Goal: Task Accomplishment & Management: Manage account settings

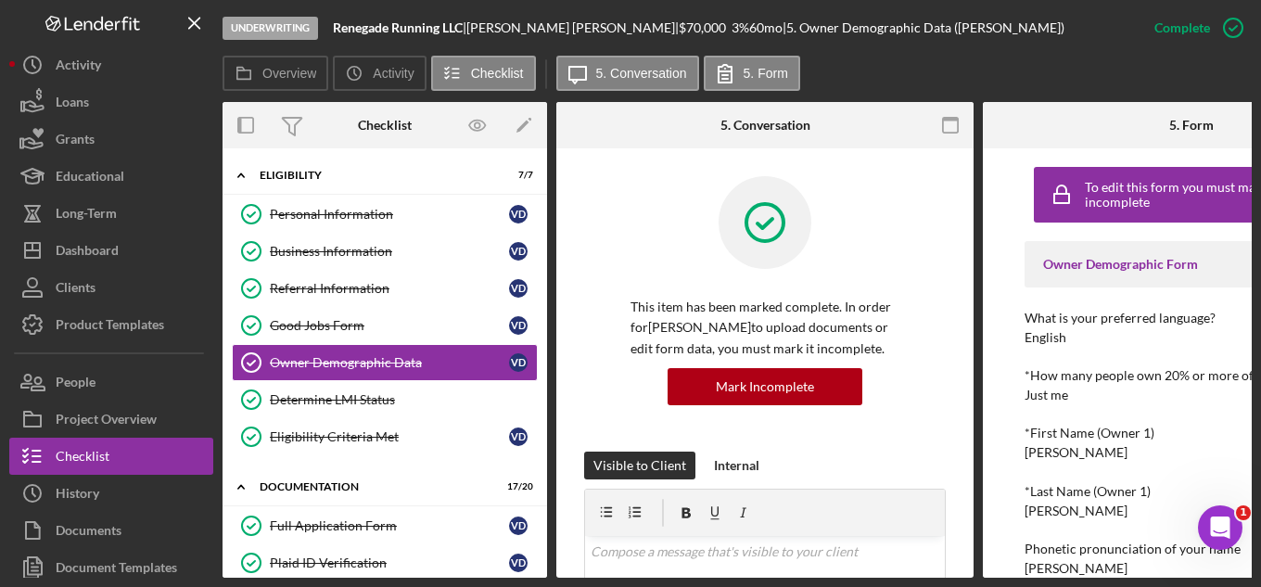
scroll to position [556, 0]
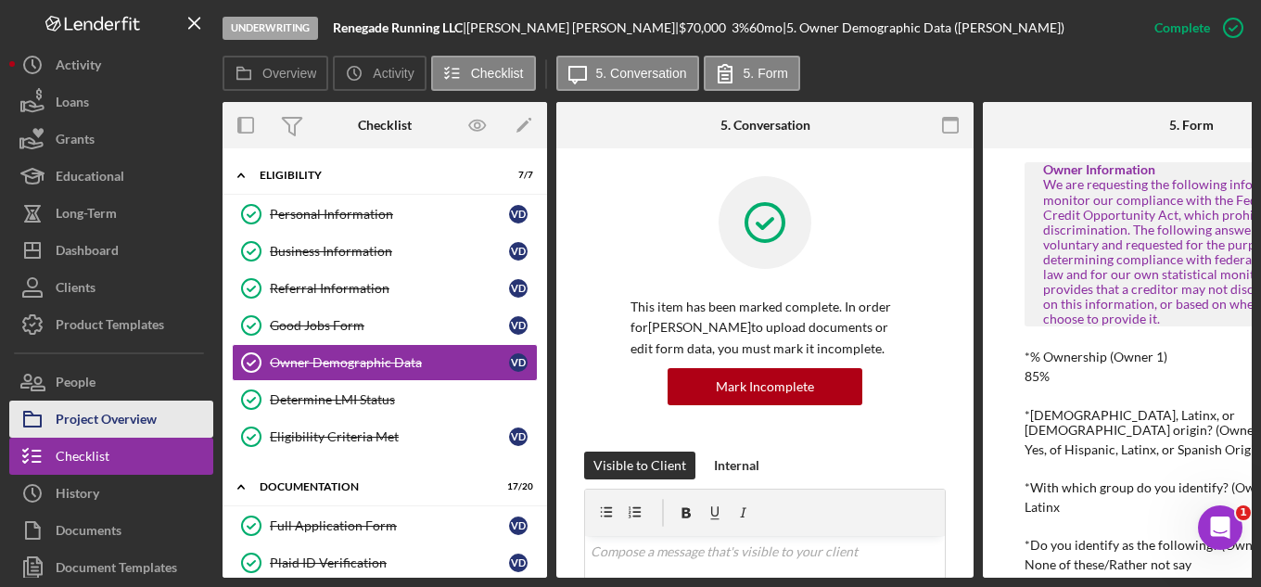
click at [95, 406] on div "Project Overview" at bounding box center [106, 421] width 101 height 42
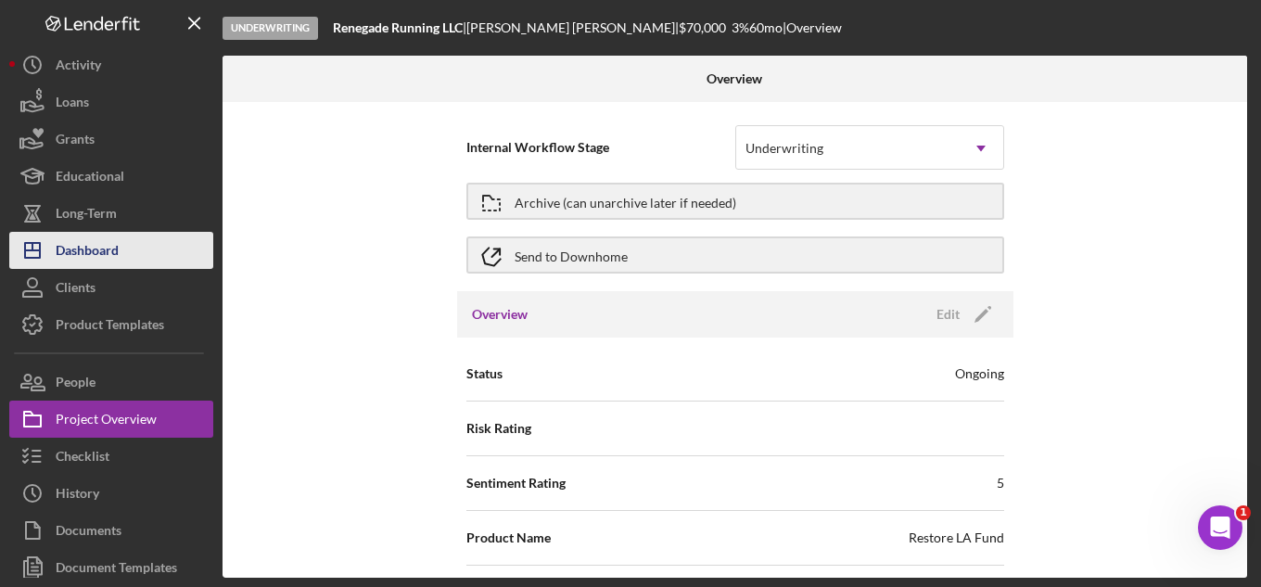
click at [85, 243] on div "Dashboard" at bounding box center [87, 253] width 63 height 42
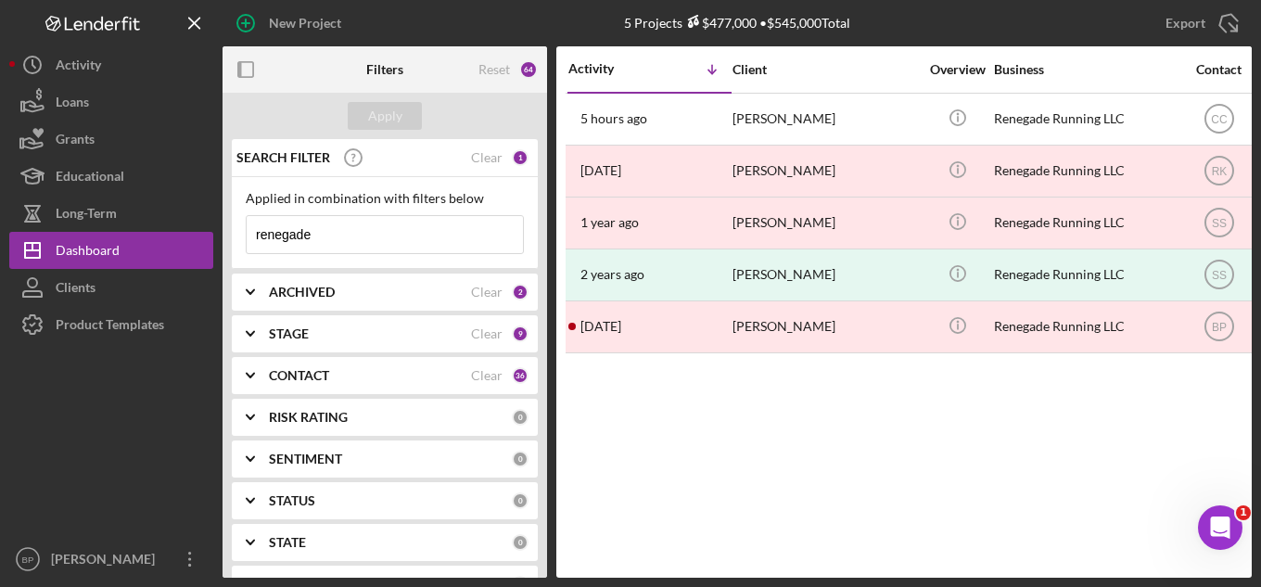
click at [341, 234] on input "renegade" at bounding box center [385, 234] width 276 height 37
type input "r"
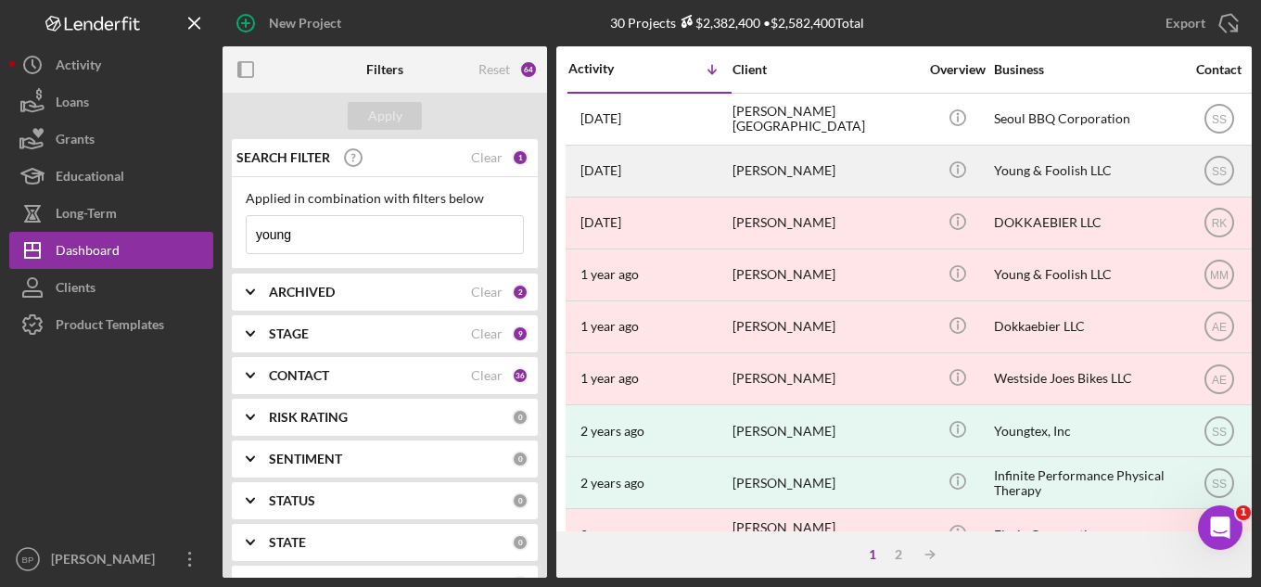
type input "young"
click at [742, 170] on div "[PERSON_NAME]" at bounding box center [824, 170] width 185 height 49
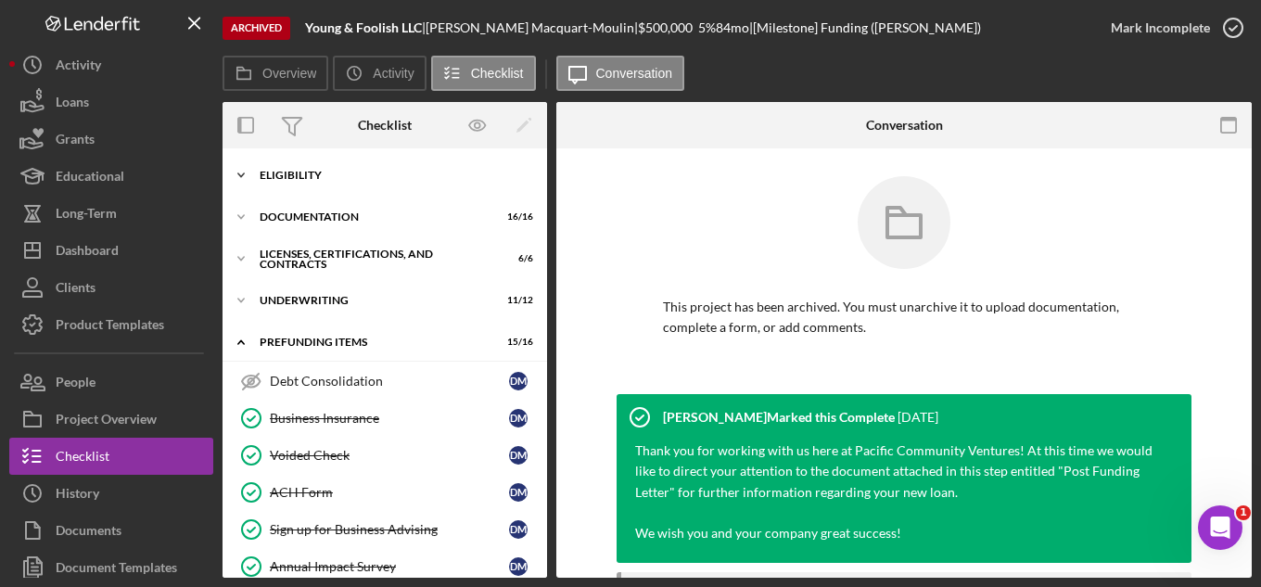
click at [293, 165] on div "Icon/Expander Eligibility 6 / 6" at bounding box center [384, 175] width 324 height 37
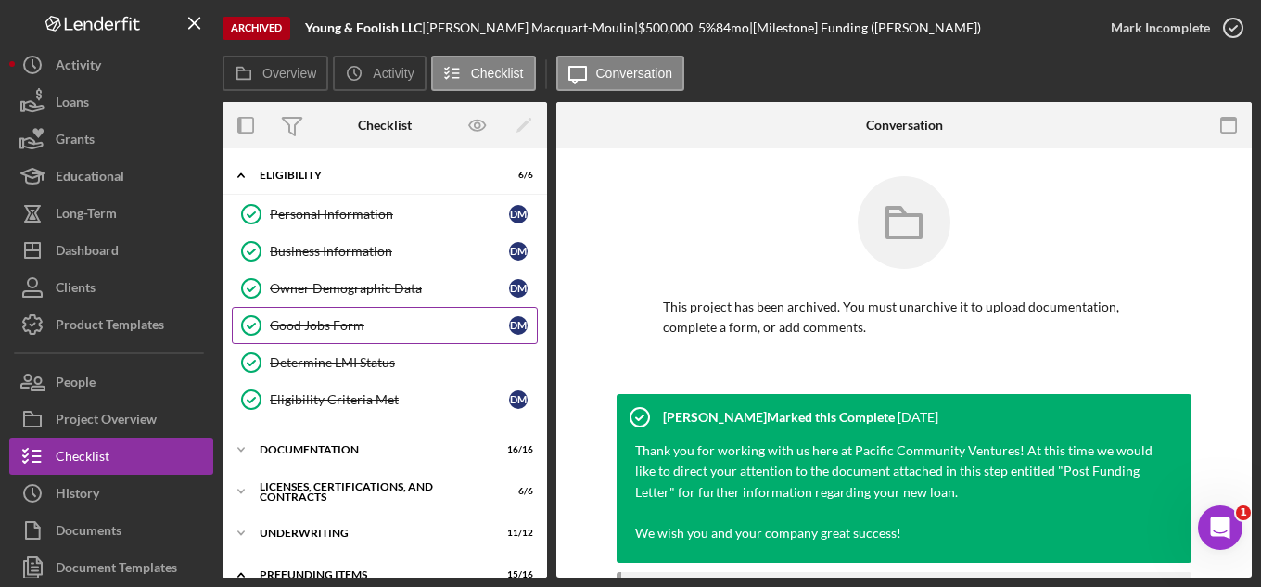
click at [311, 326] on div "Good Jobs Form" at bounding box center [389, 325] width 239 height 15
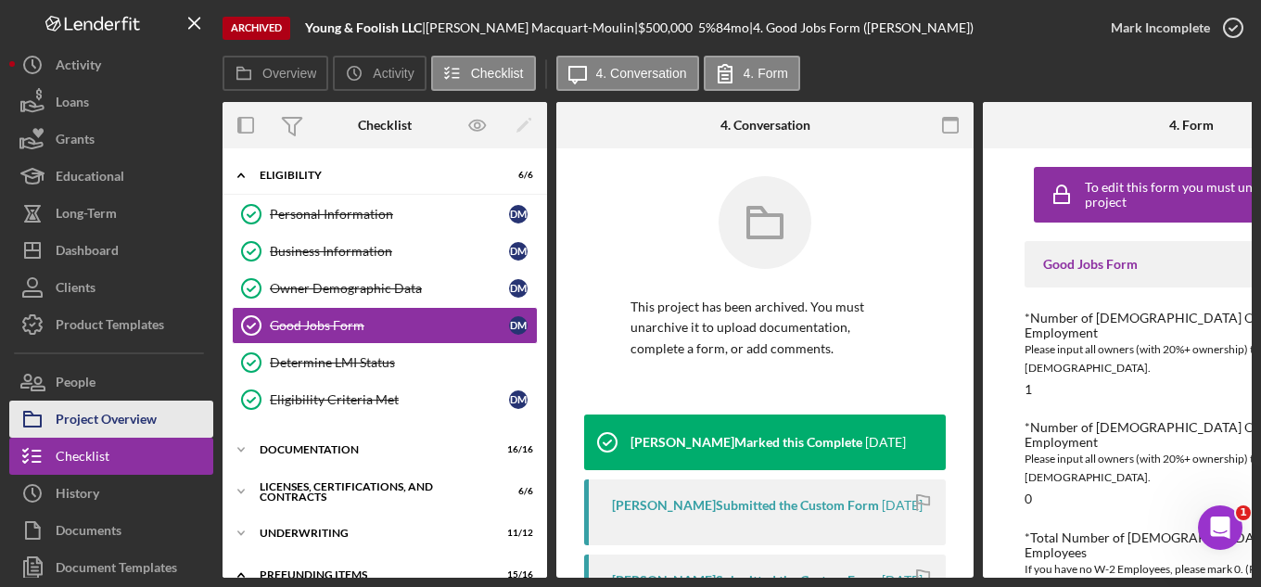
scroll to position [83, 0]
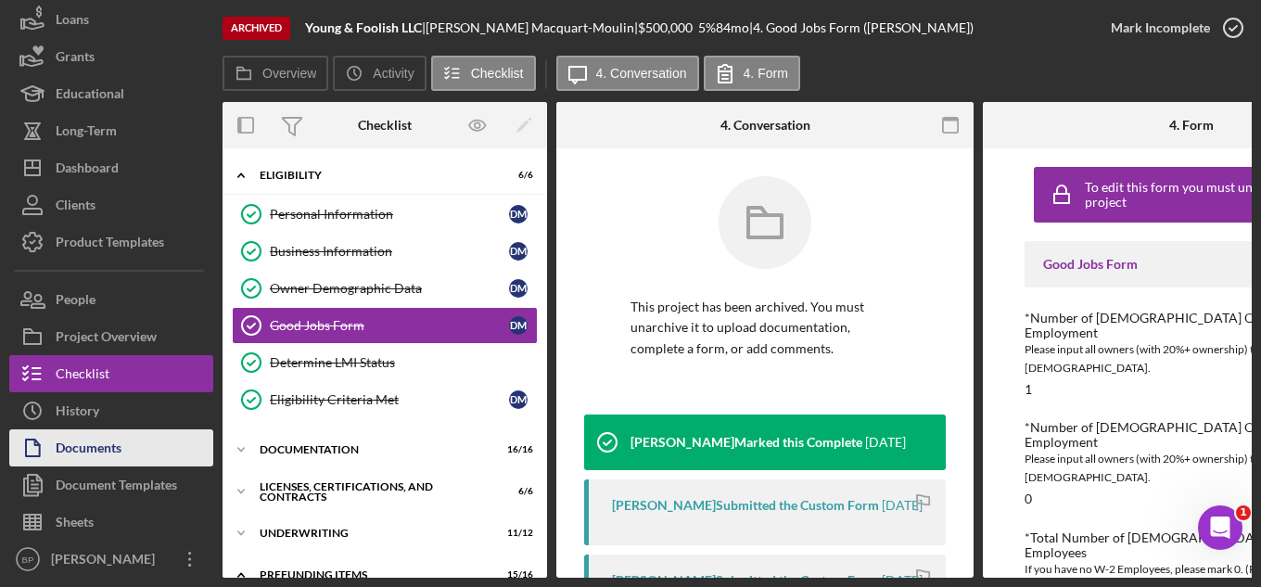
click at [69, 450] on div "Documents" at bounding box center [89, 450] width 66 height 42
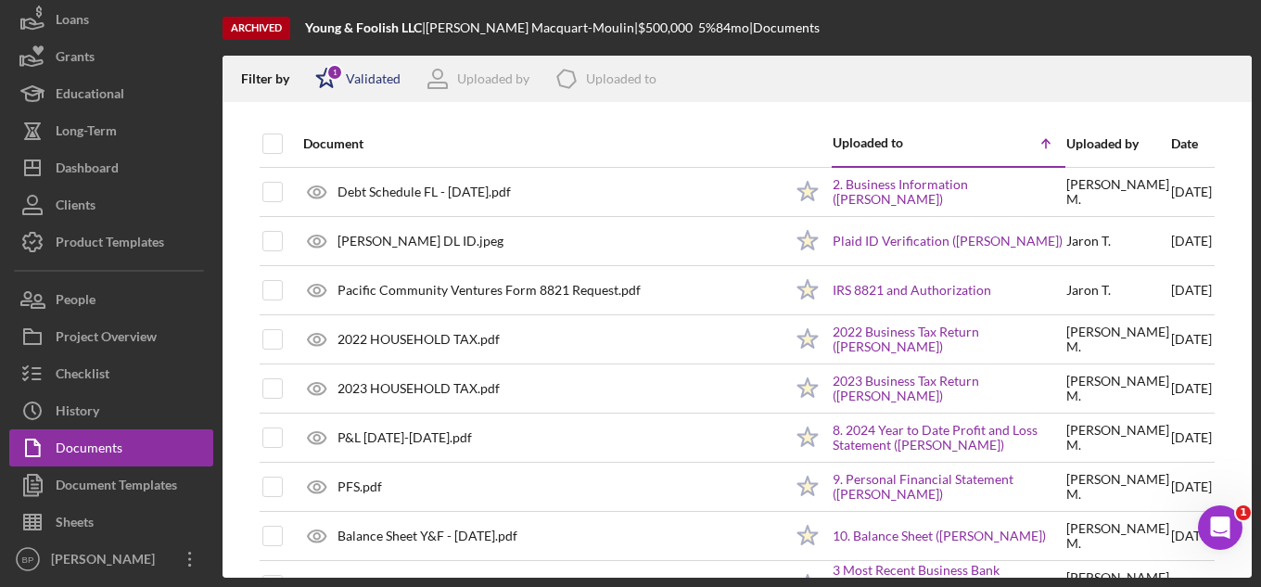
click at [365, 73] on div "Validated" at bounding box center [373, 78] width 55 height 15
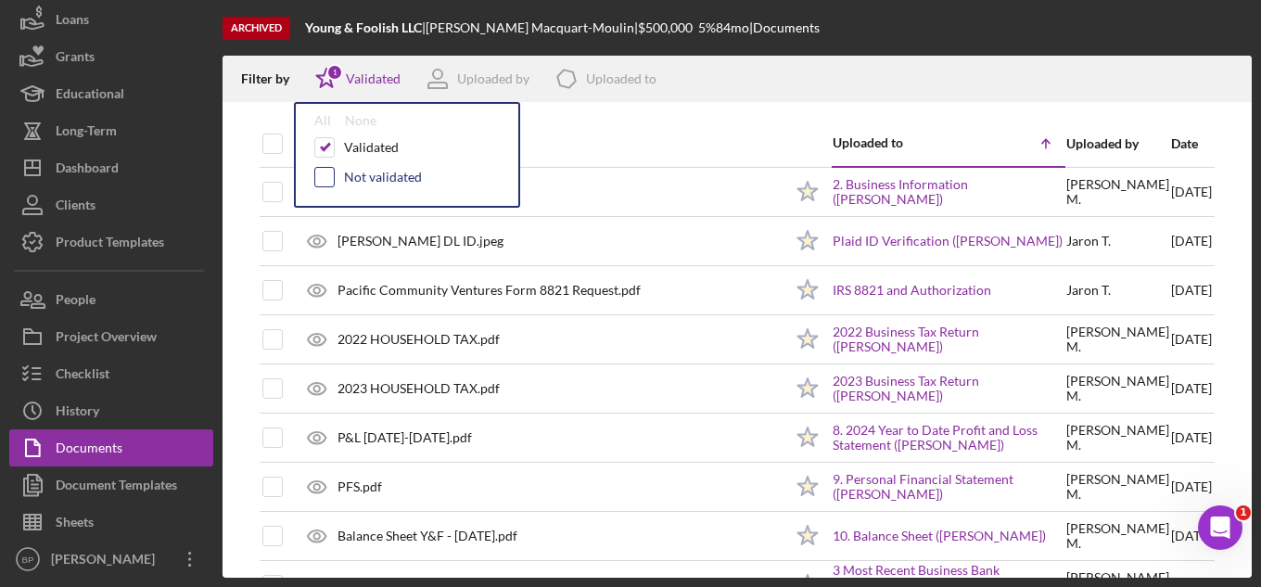
click at [327, 177] on input "checkbox" at bounding box center [324, 177] width 19 height 19
checkbox input "true"
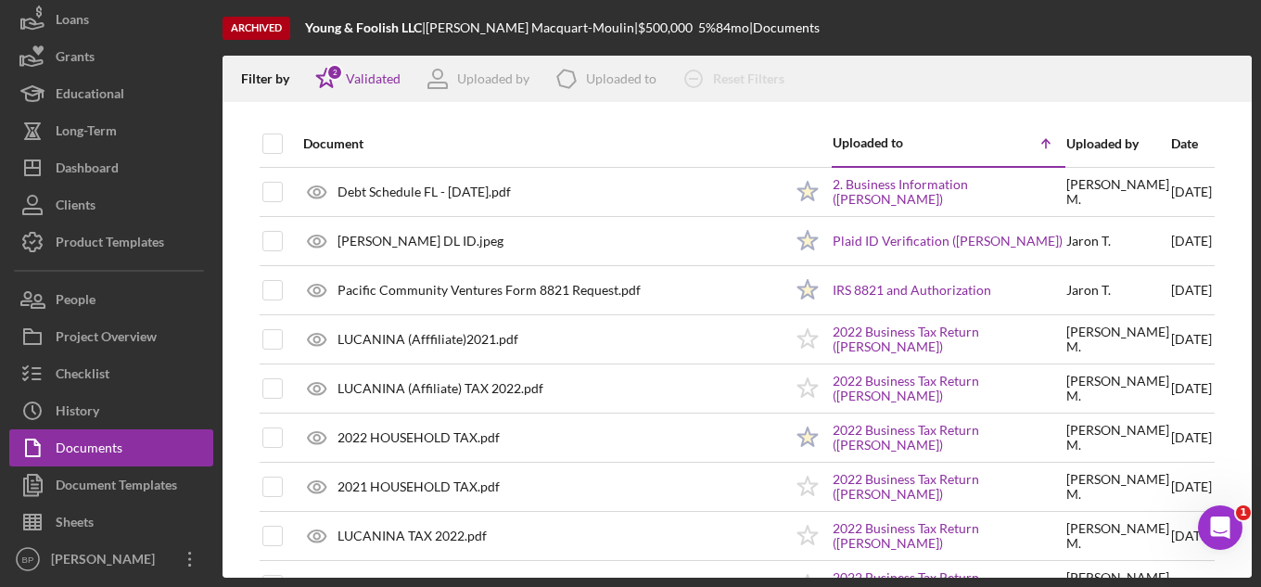
click at [725, 143] on div "Document" at bounding box center [542, 143] width 479 height 15
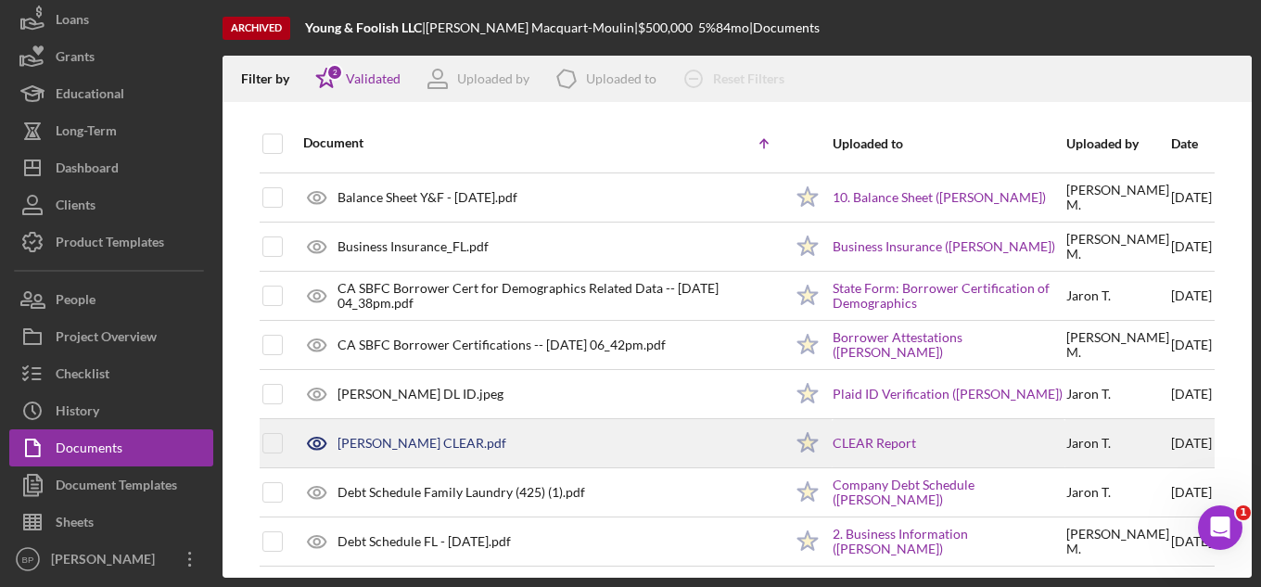
scroll to position [185, 0]
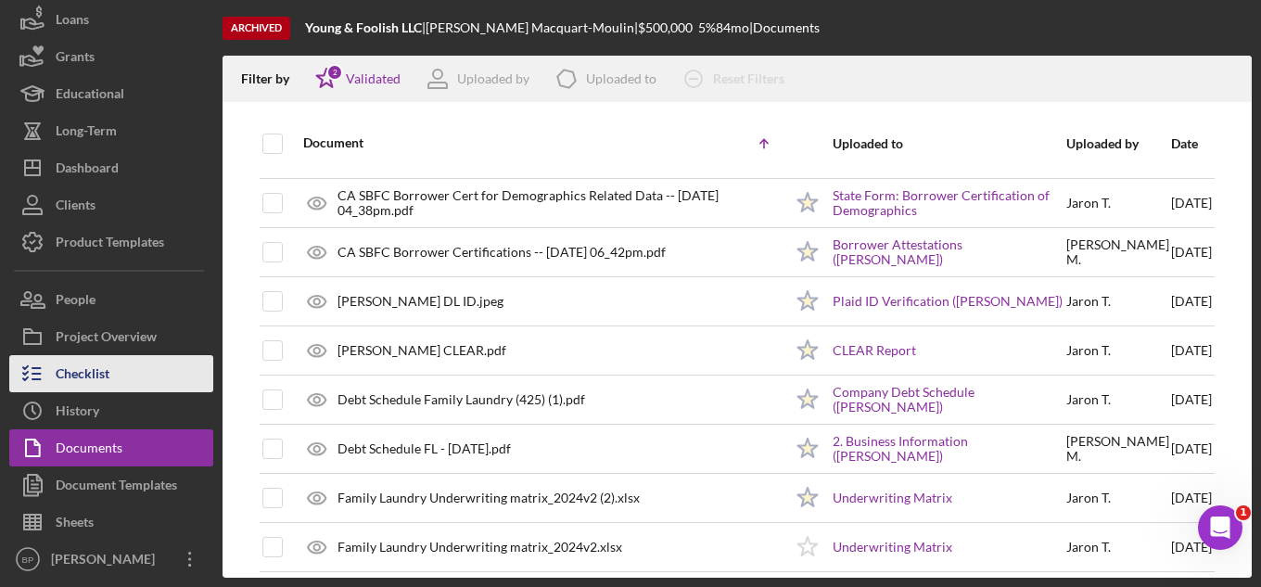
click at [92, 367] on div "Checklist" at bounding box center [83, 376] width 54 height 42
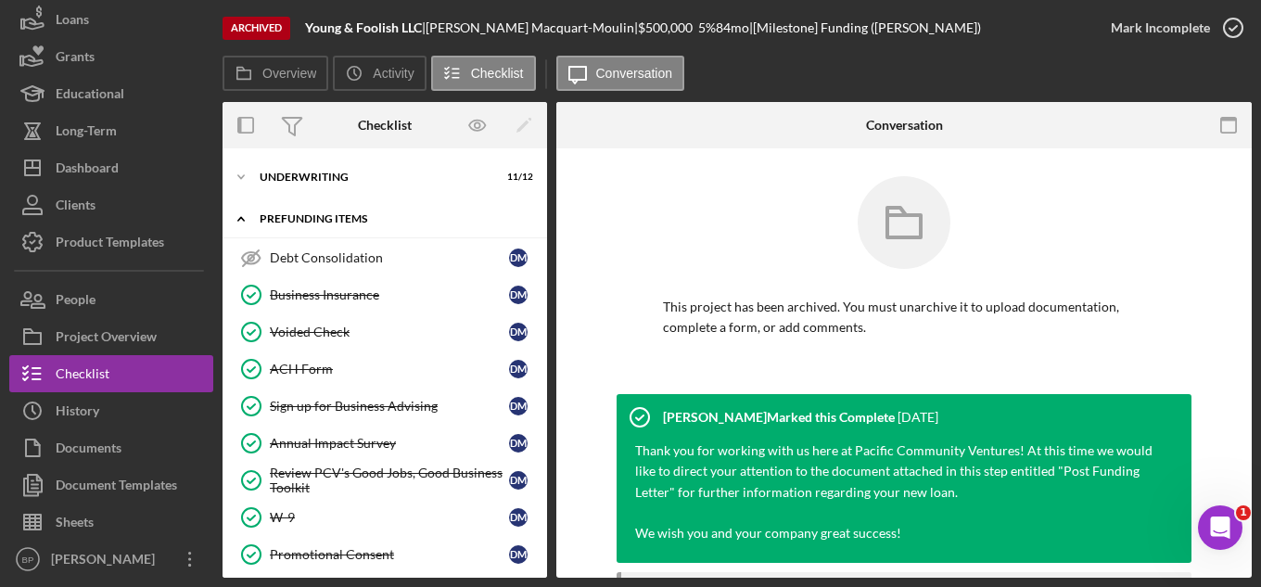
scroll to position [395, 0]
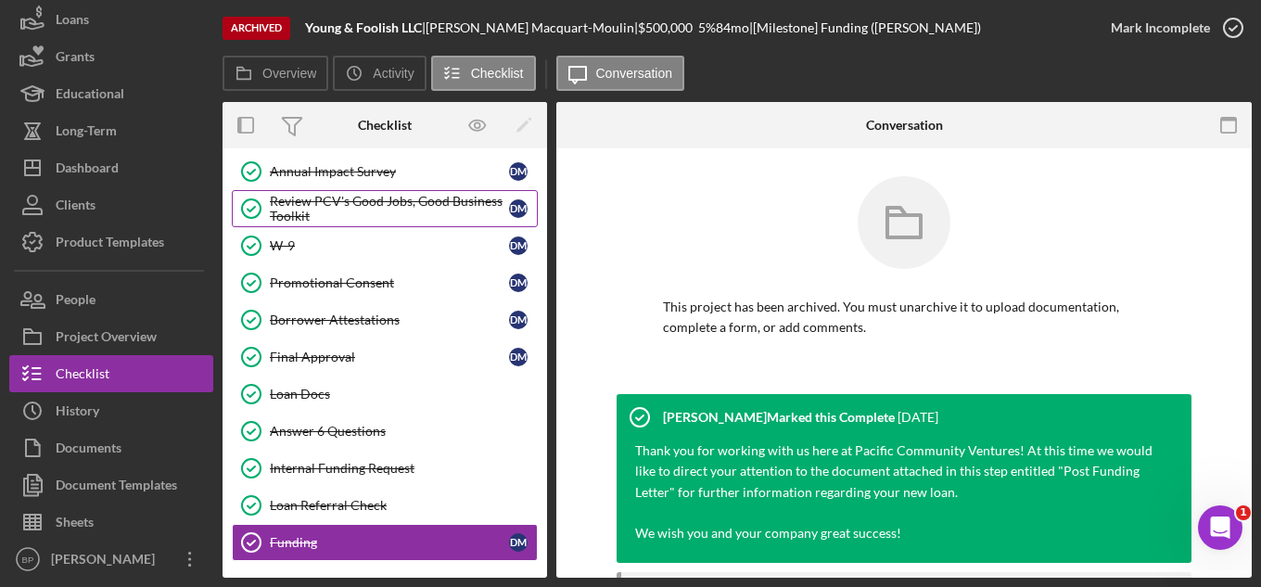
click at [375, 201] on div "Review PCV's Good Jobs, Good Business Toolkit" at bounding box center [389, 209] width 239 height 30
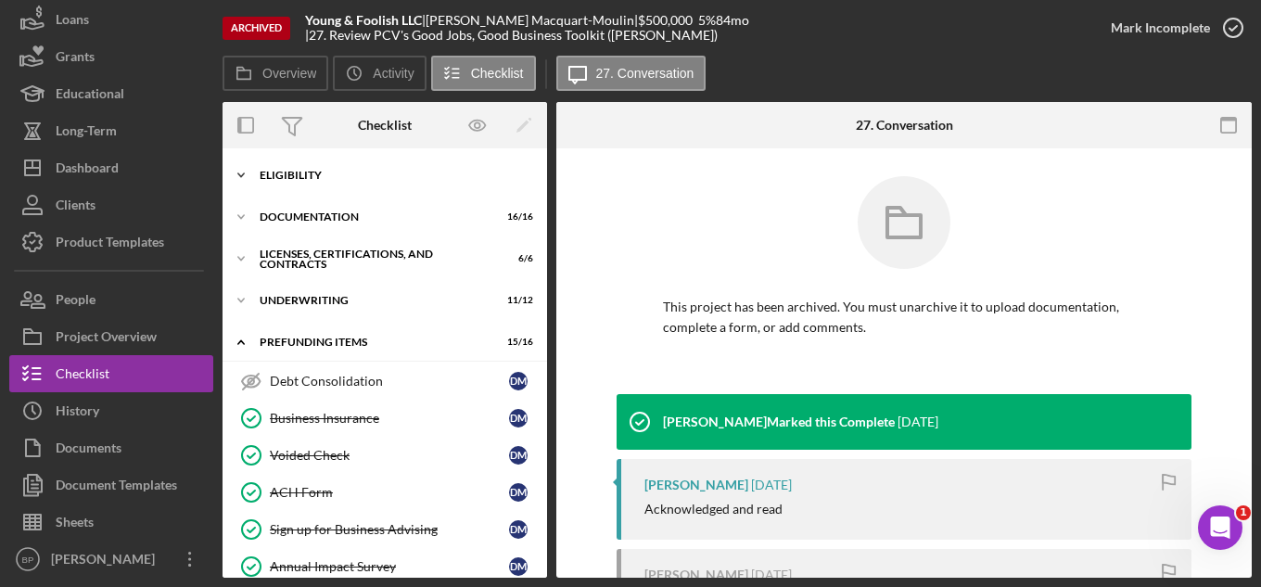
click at [329, 180] on div "Eligibility" at bounding box center [392, 175] width 264 height 11
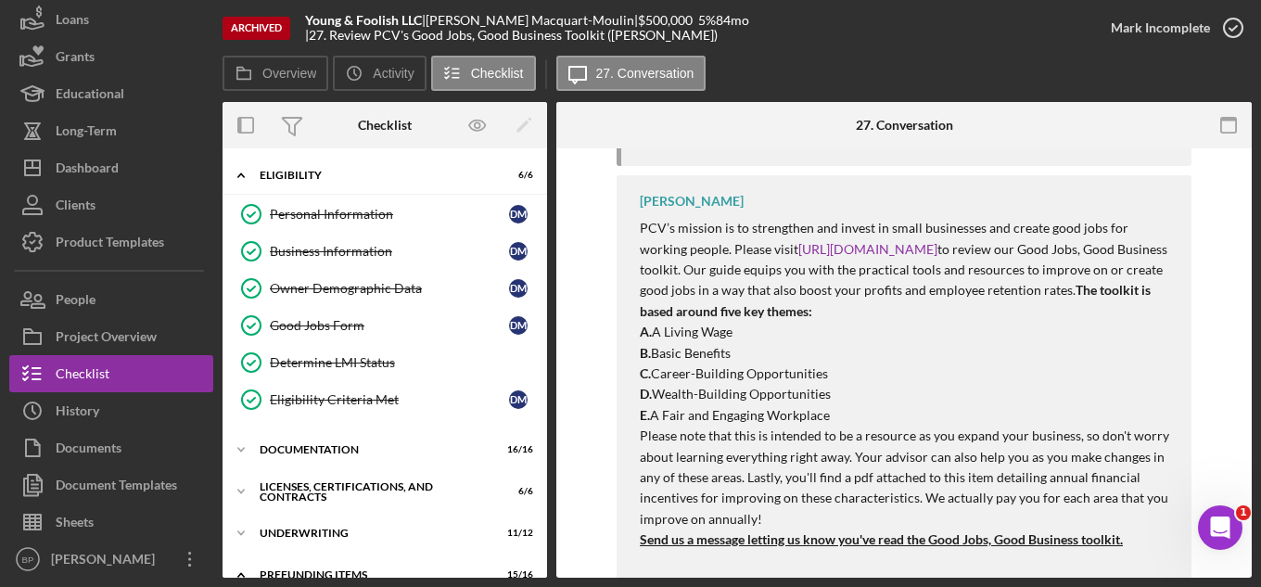
scroll to position [543, 0]
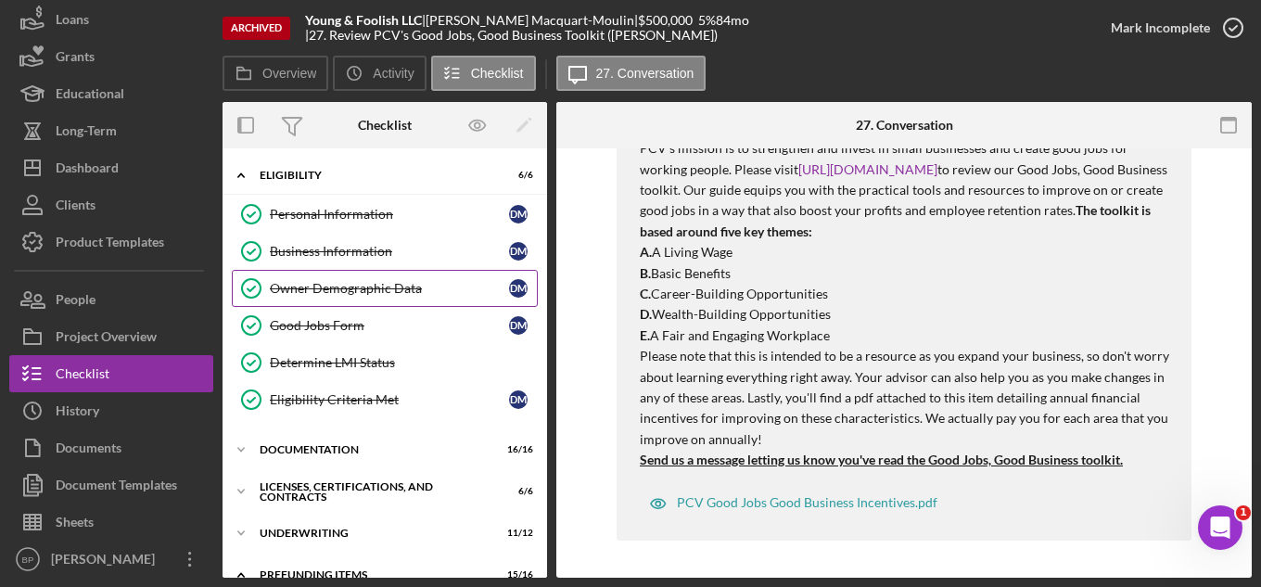
click at [324, 288] on div "Owner Demographic Data" at bounding box center [389, 288] width 239 height 15
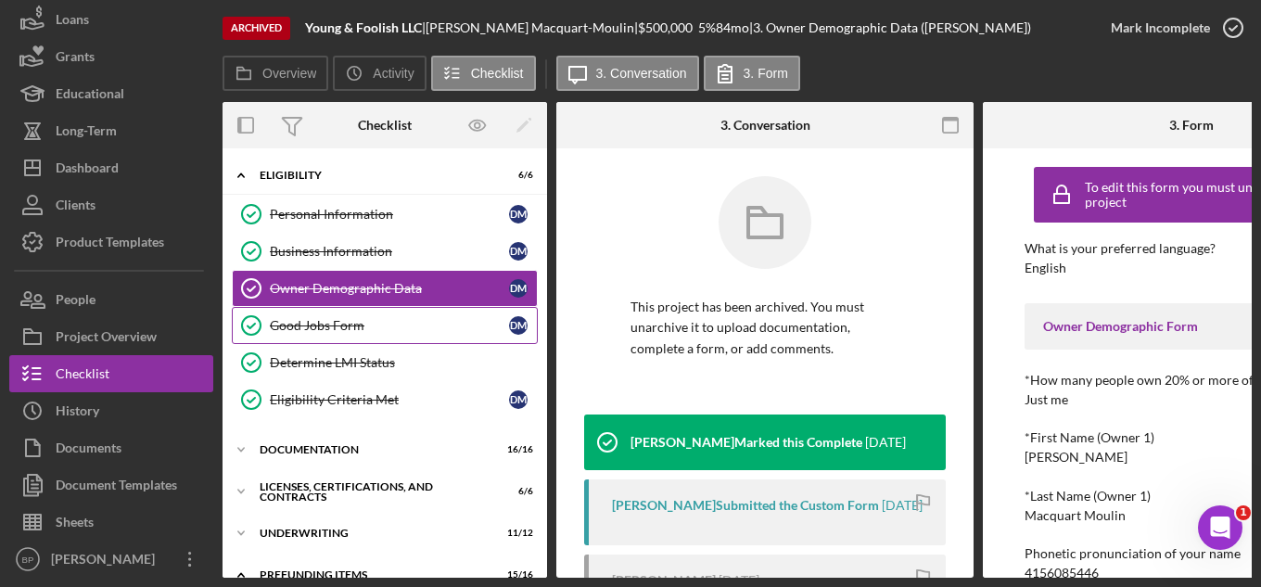
click at [311, 328] on div "Good Jobs Form" at bounding box center [389, 325] width 239 height 15
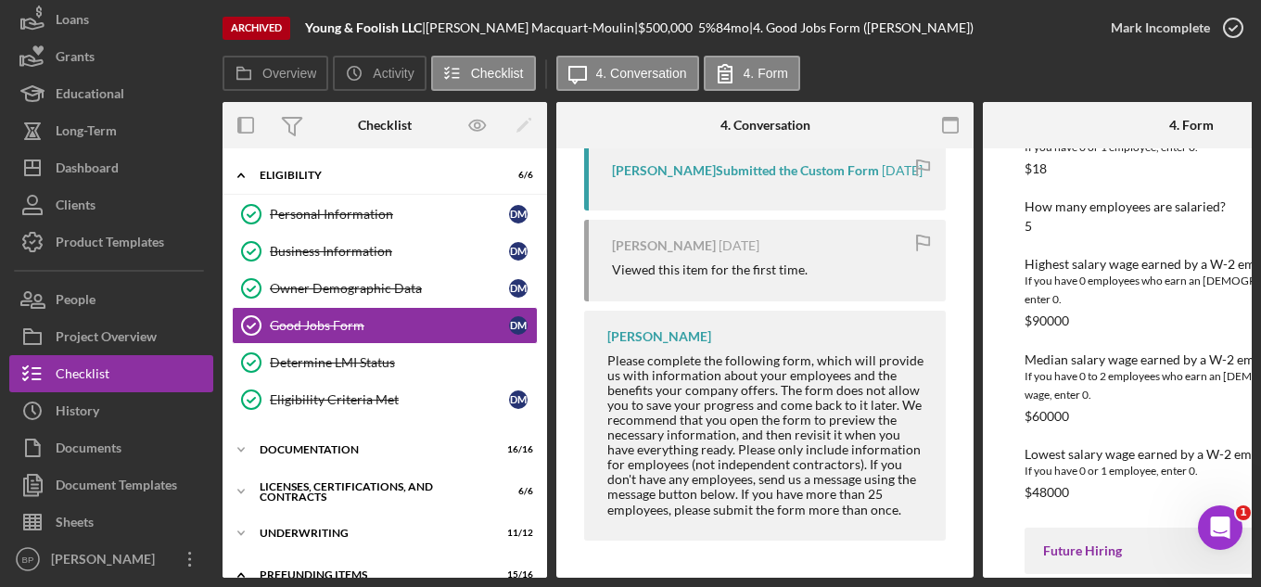
scroll to position [2757, 0]
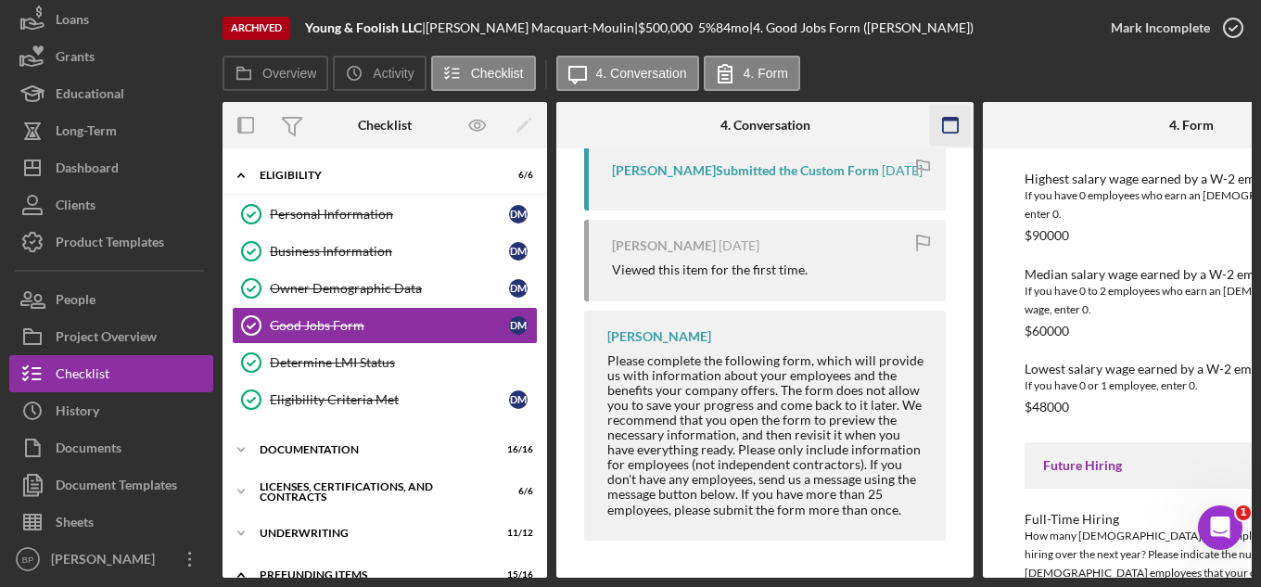
click at [943, 125] on rect "button" at bounding box center [950, 125] width 15 height 15
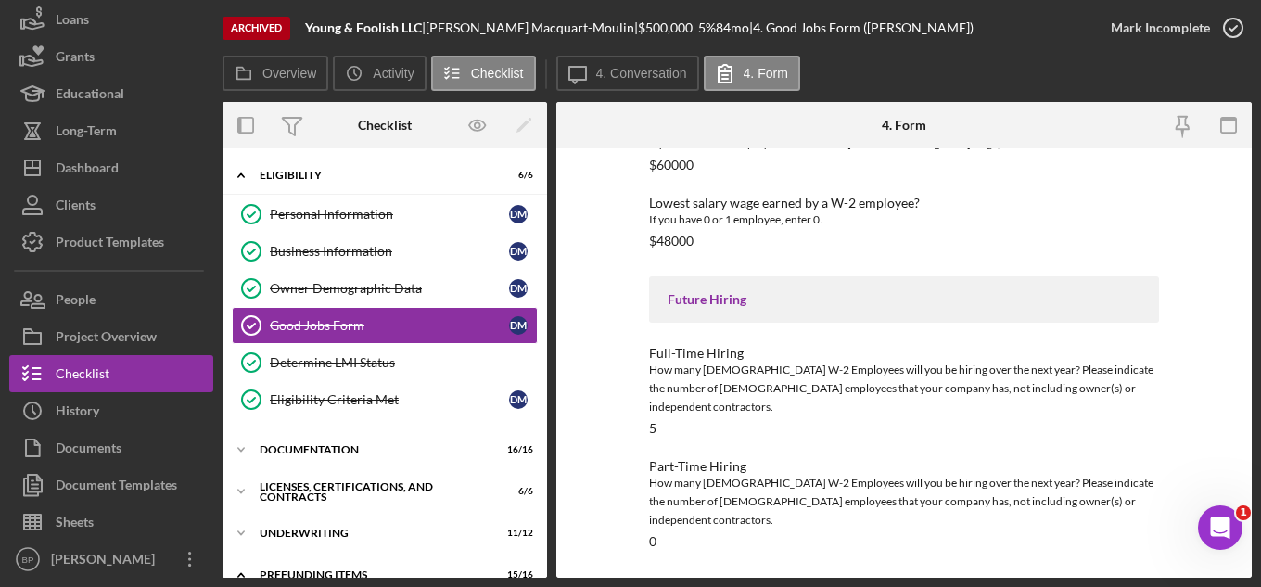
scroll to position [2627, 0]
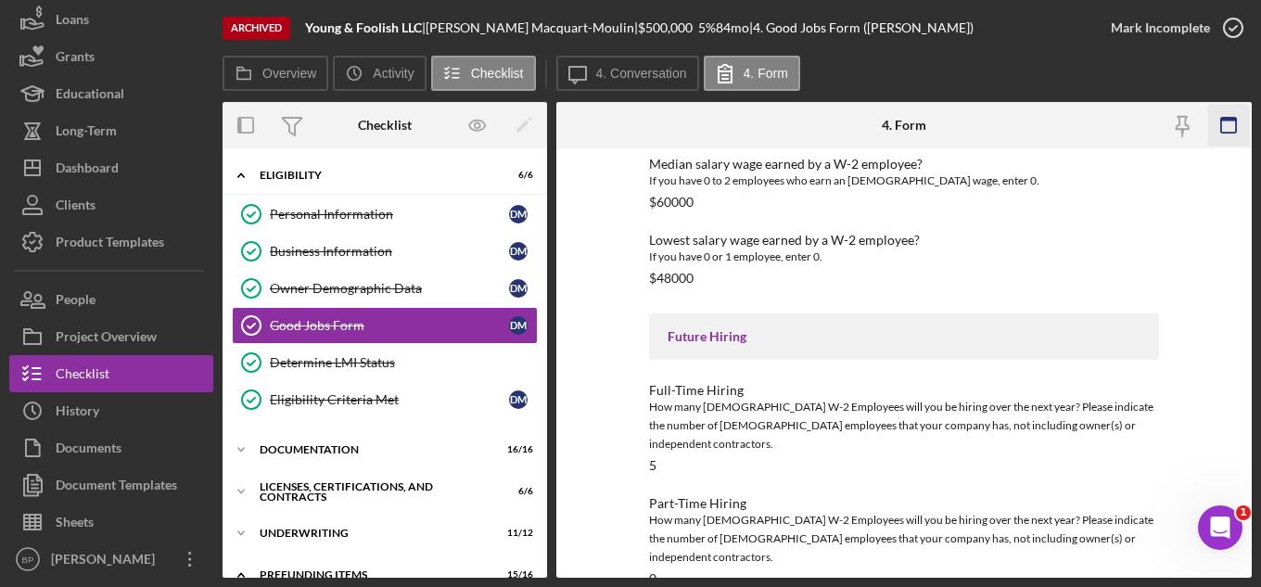
click at [1225, 126] on icon "button" at bounding box center [1229, 126] width 42 height 42
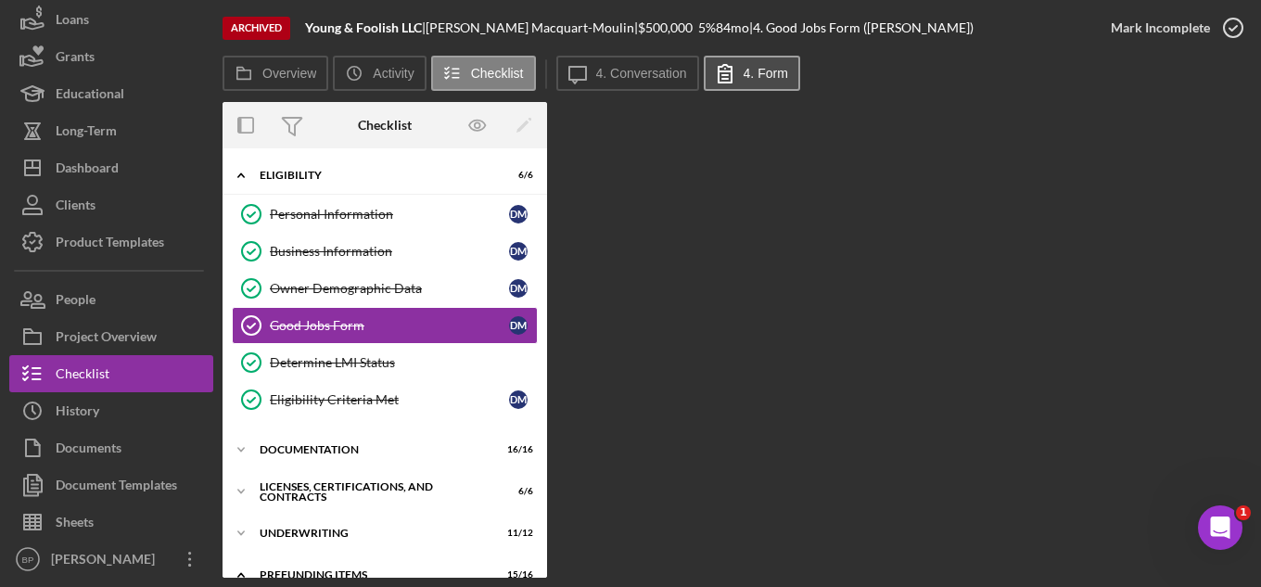
click at [782, 65] on button "4. Form" at bounding box center [752, 73] width 96 height 35
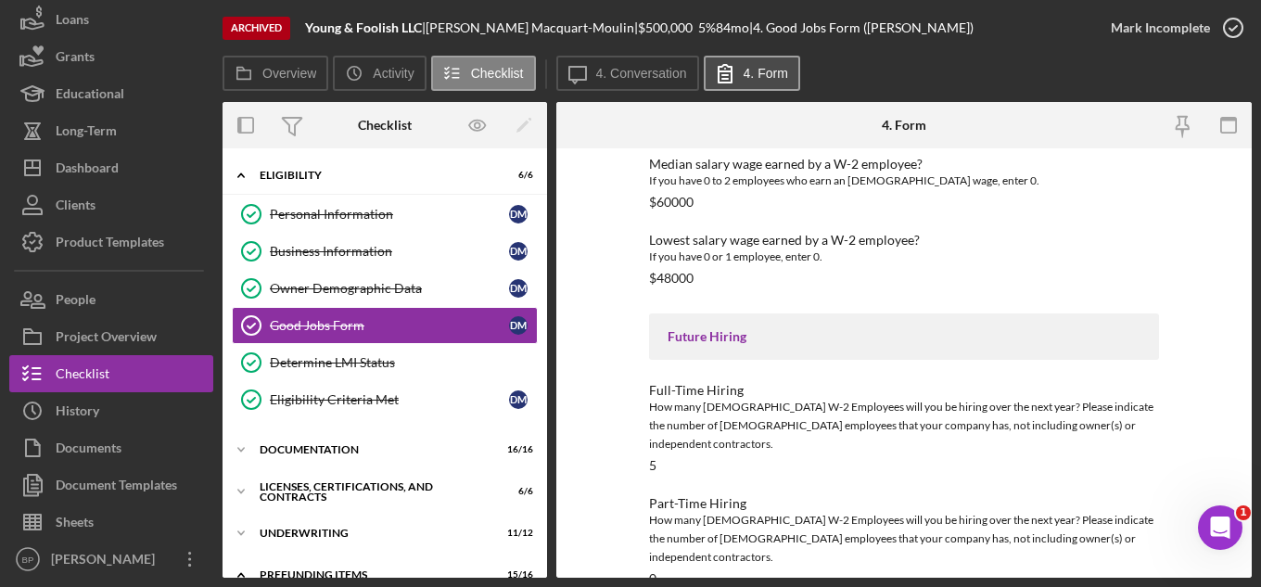
drag, startPoint x: 762, startPoint y: 79, endPoint x: 750, endPoint y: 74, distance: 12.9
click at [750, 74] on label "4. Form" at bounding box center [765, 73] width 44 height 15
